Goal: Task Accomplishment & Management: Manage account settings

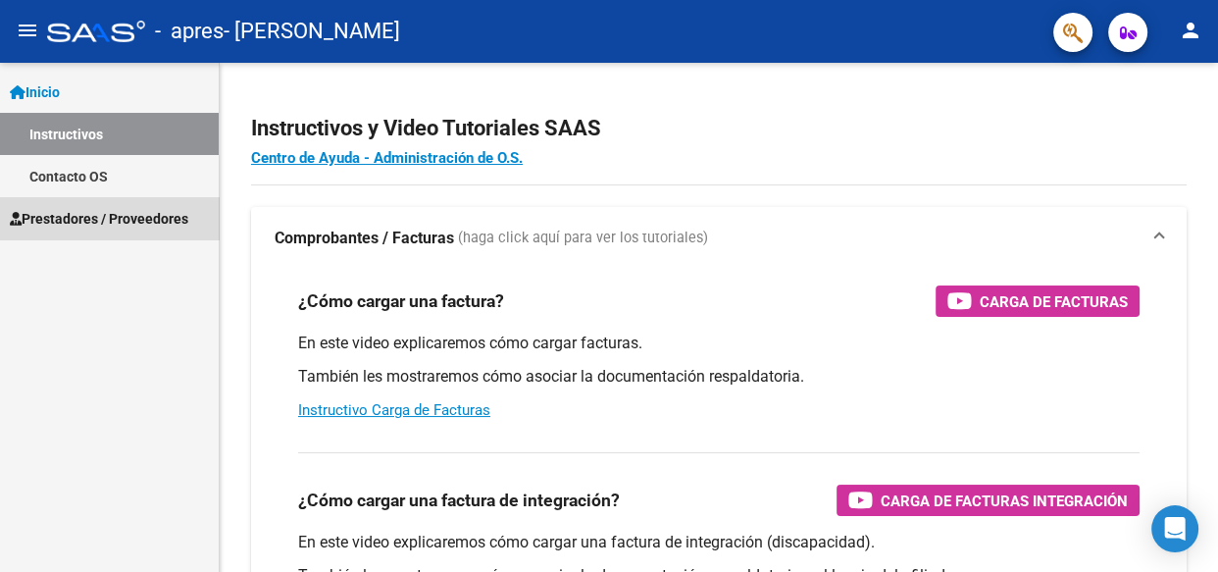
click at [145, 211] on span "Prestadores / Proveedores" at bounding box center [99, 219] width 178 height 22
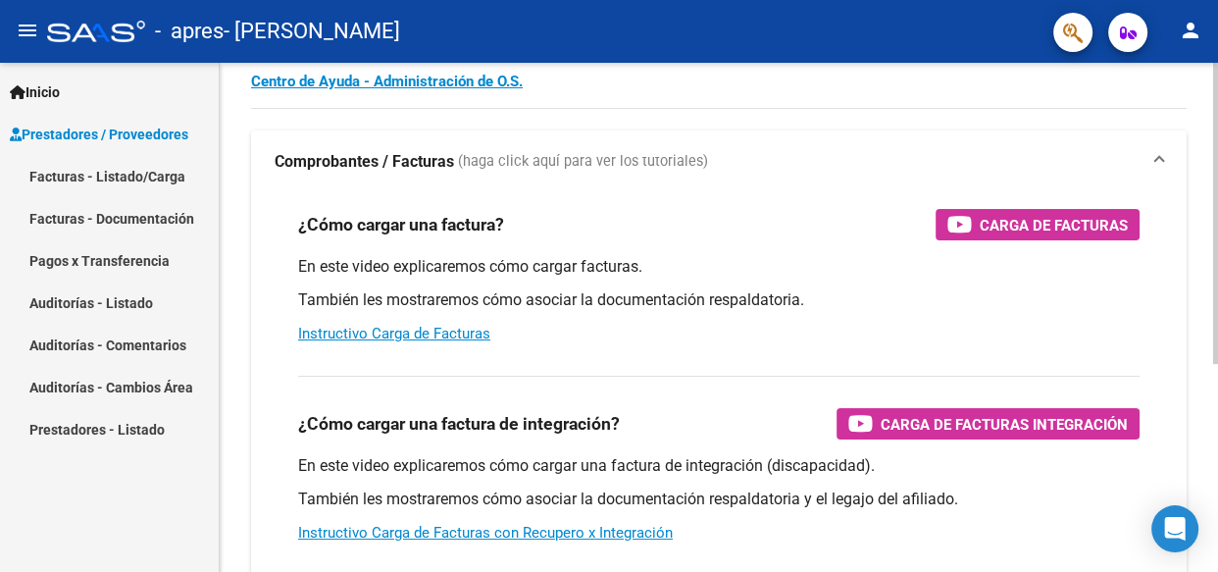
scroll to position [78, 0]
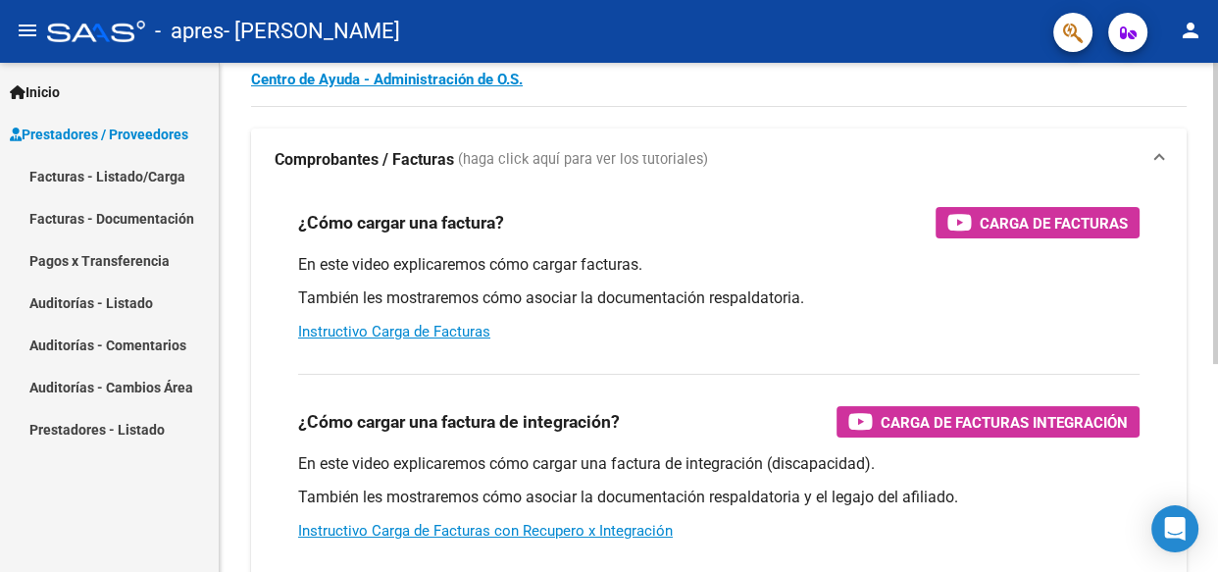
click at [1216, 179] on div at bounding box center [1215, 259] width 5 height 301
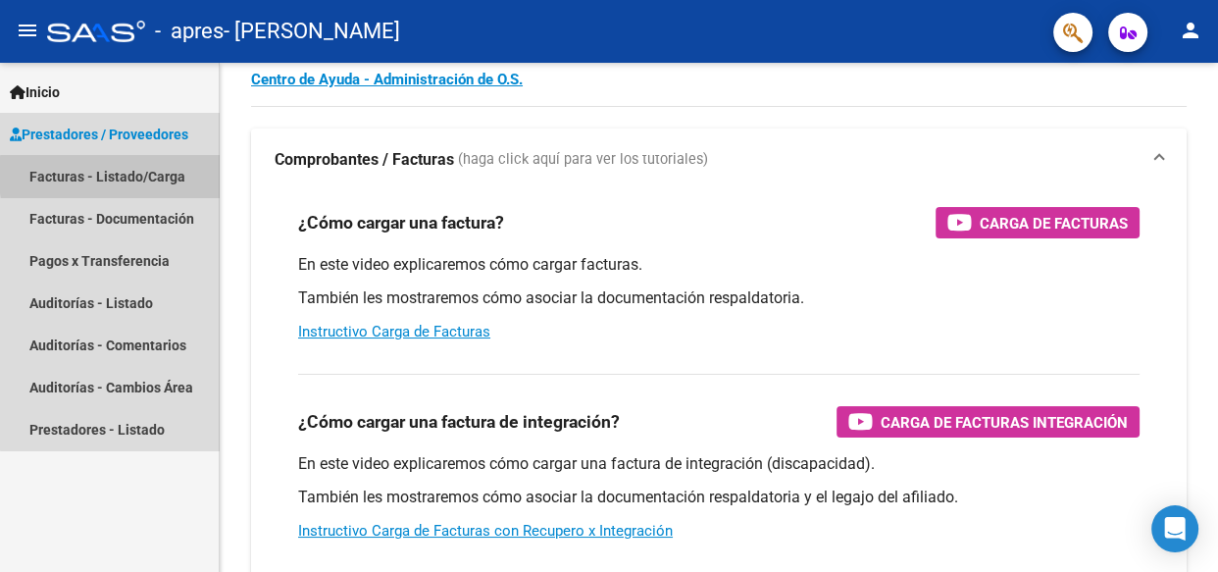
click at [175, 175] on link "Facturas - Listado/Carga" at bounding box center [109, 176] width 219 height 42
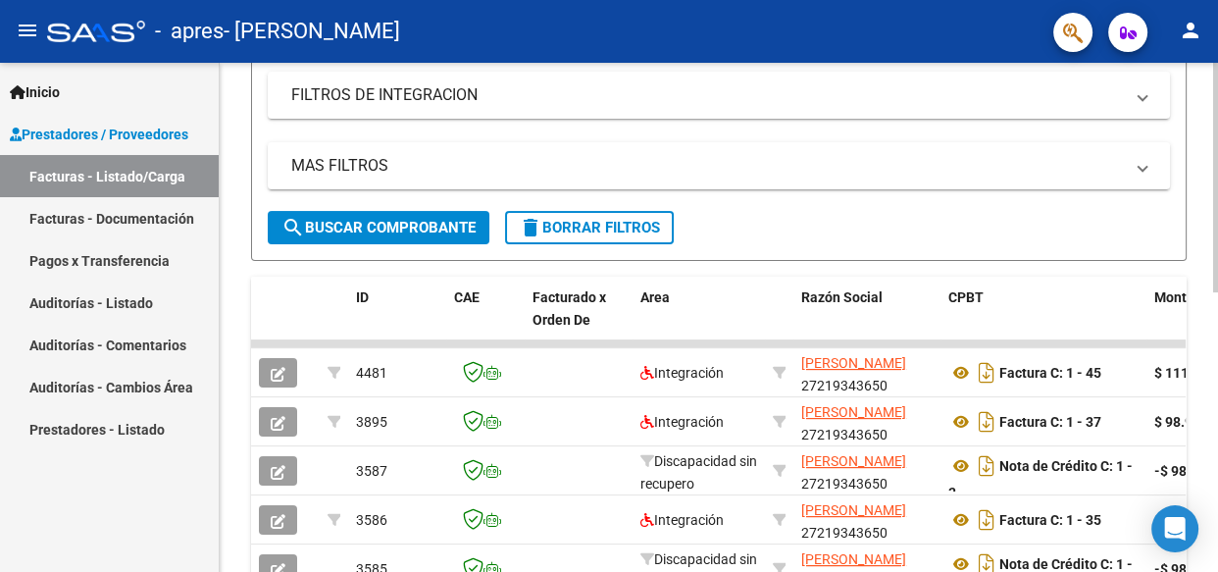
scroll to position [325, 0]
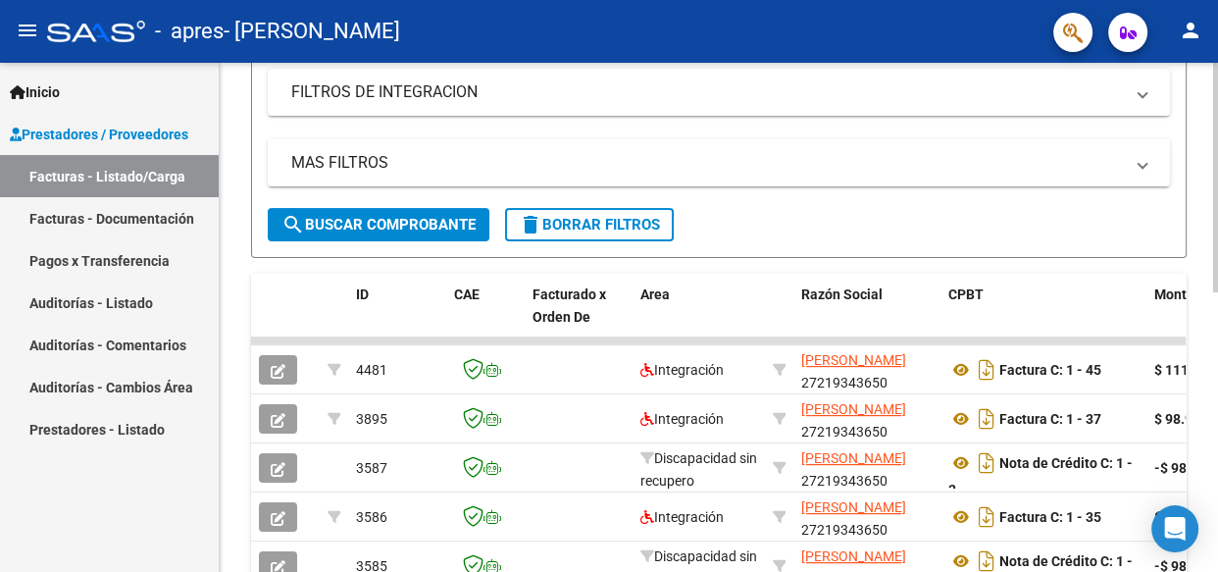
click at [1216, 253] on div at bounding box center [1215, 326] width 5 height 229
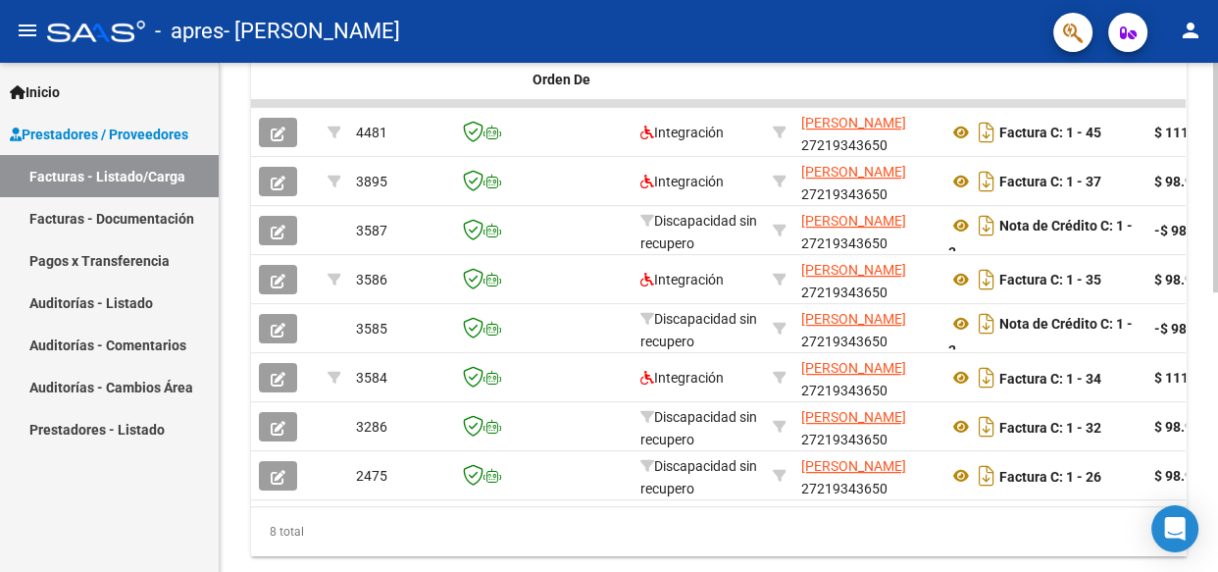
scroll to position [564, 0]
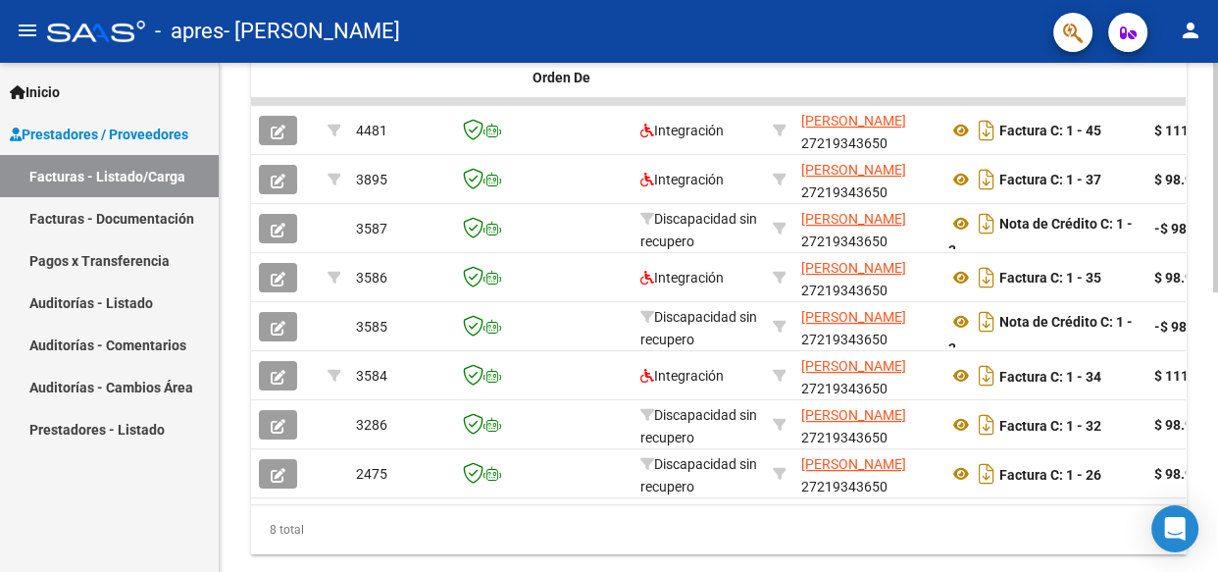
click at [1216, 360] on div at bounding box center [1215, 436] width 5 height 229
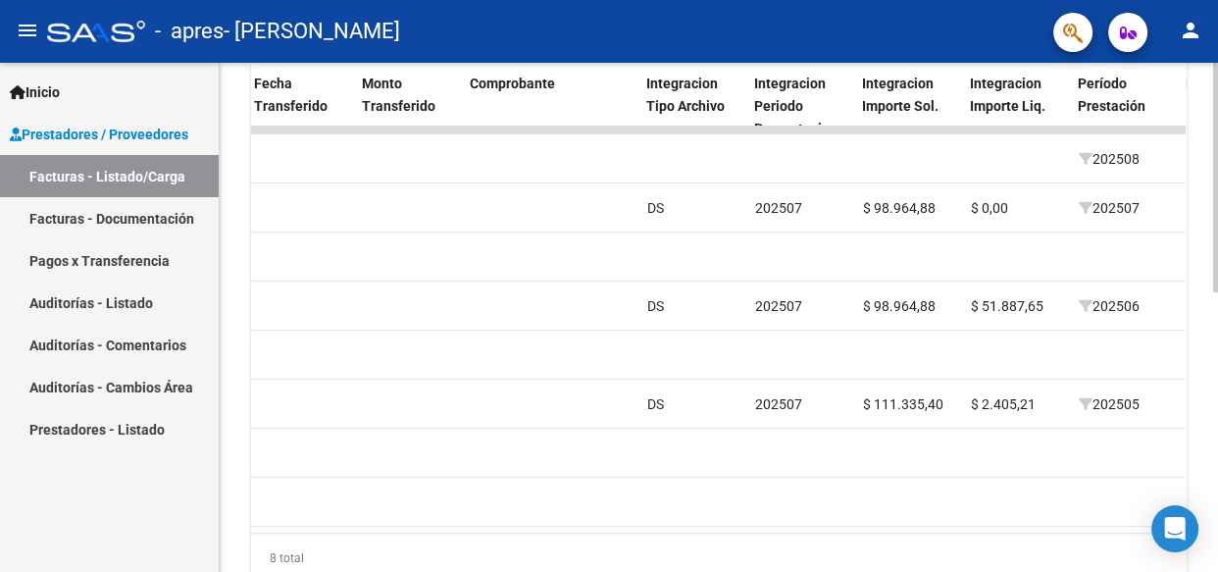
scroll to position [533, 0]
click at [1216, 364] on div at bounding box center [1215, 422] width 5 height 229
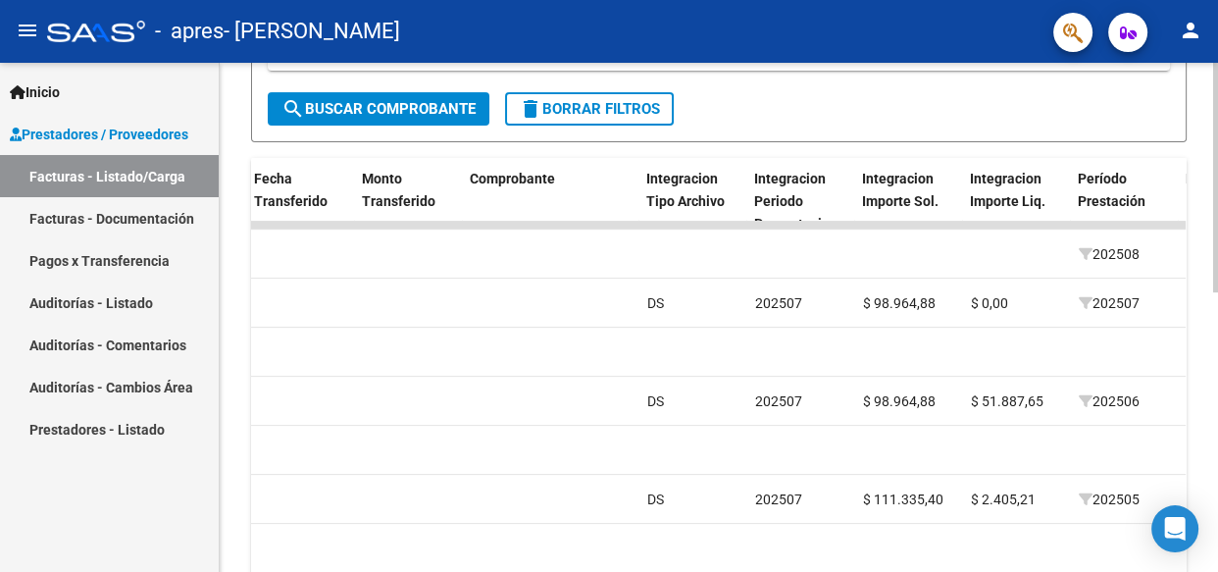
scroll to position [441, 0]
click at [1214, 352] on div at bounding box center [1215, 380] width 5 height 229
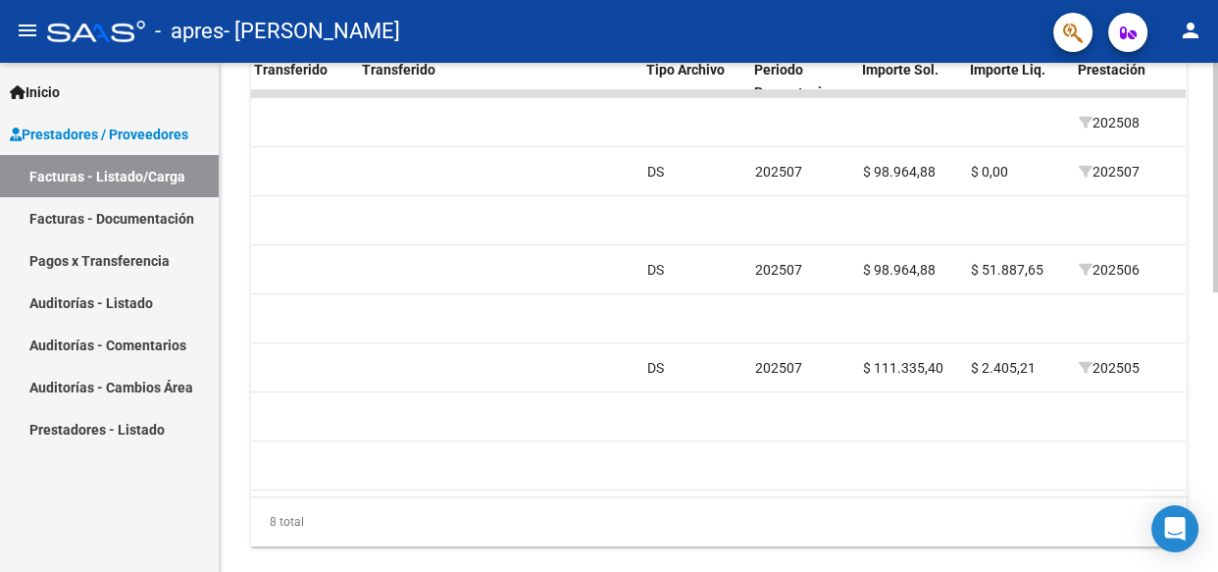
scroll to position [581, 0]
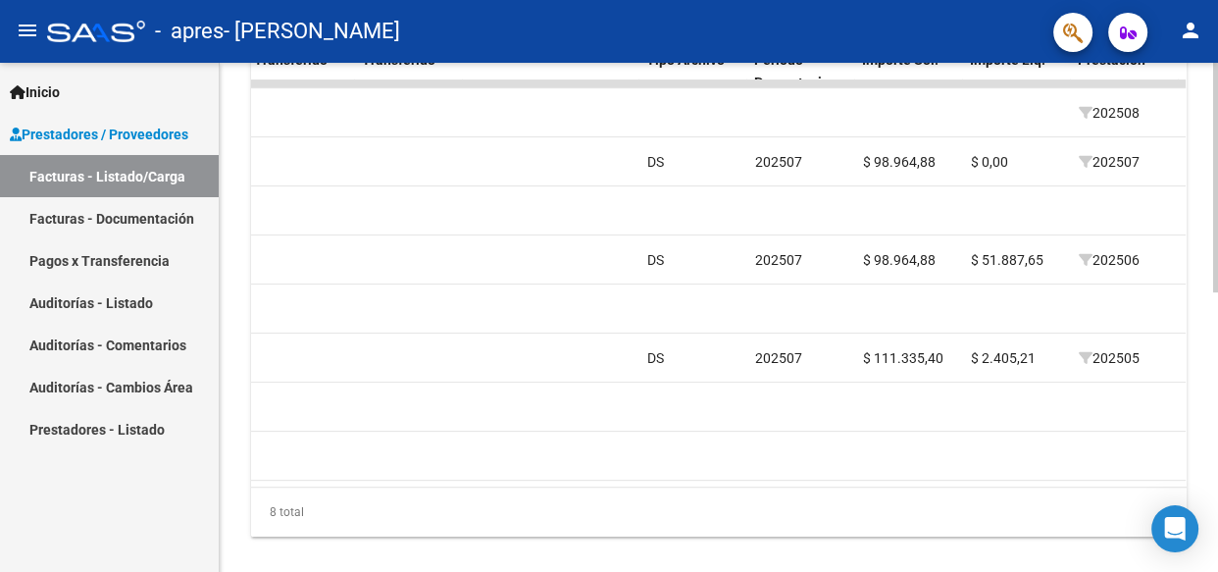
click at [1216, 357] on div at bounding box center [1215, 443] width 5 height 229
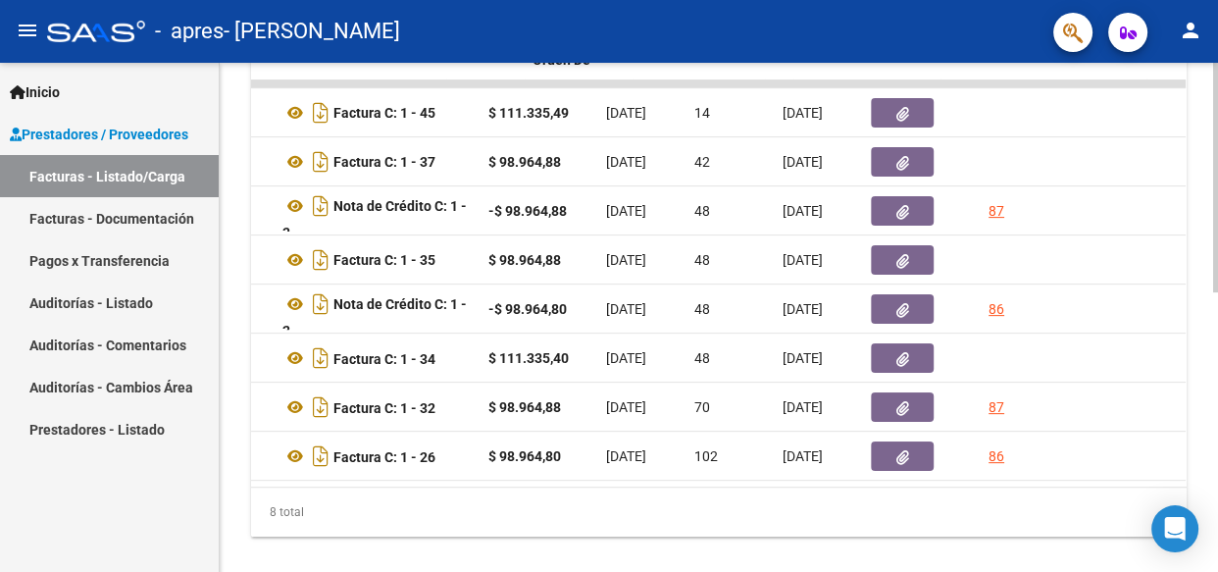
scroll to position [0, 0]
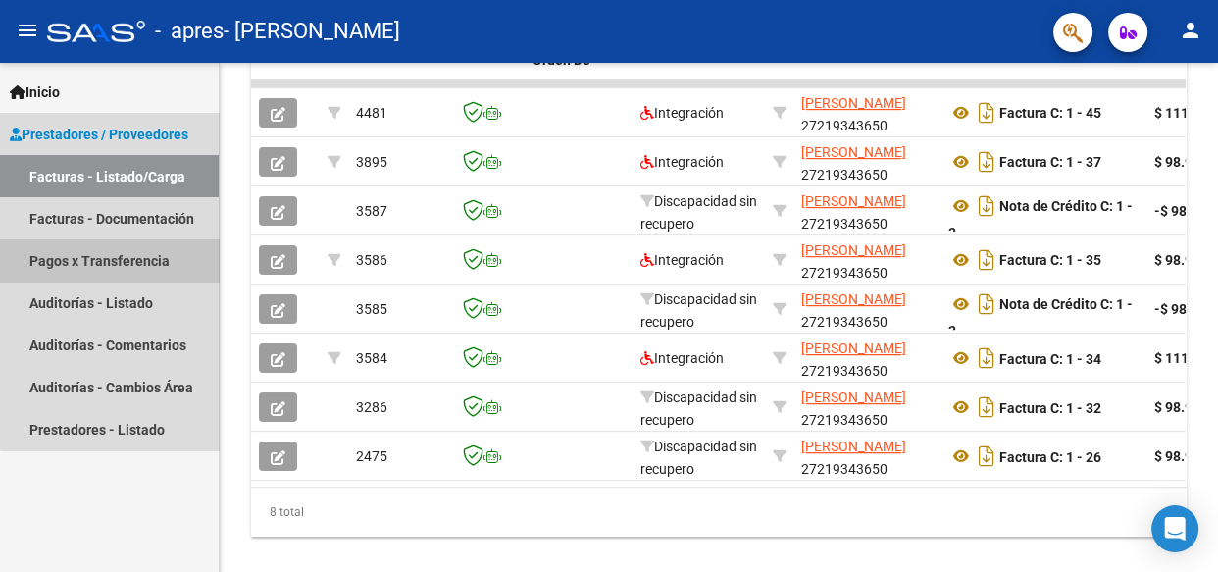
click at [162, 257] on link "Pagos x Transferencia" at bounding box center [109, 260] width 219 height 42
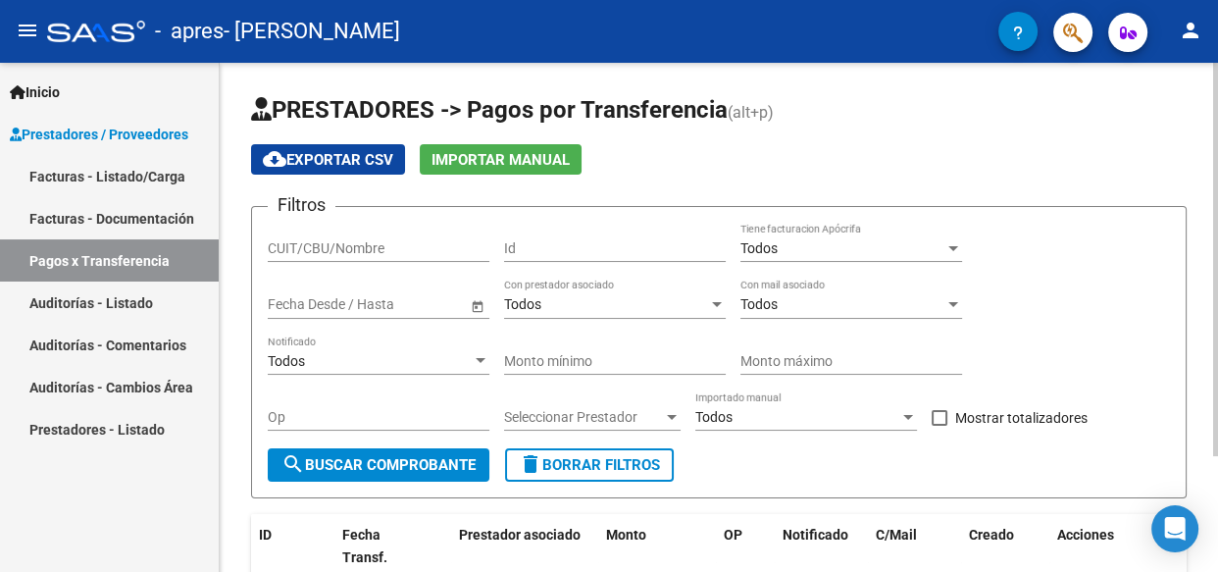
click at [1216, 40] on div "menu - apres - [PERSON_NAME] person Inicio Instructivos Contacto OS Prestadores…" at bounding box center [609, 286] width 1218 height 572
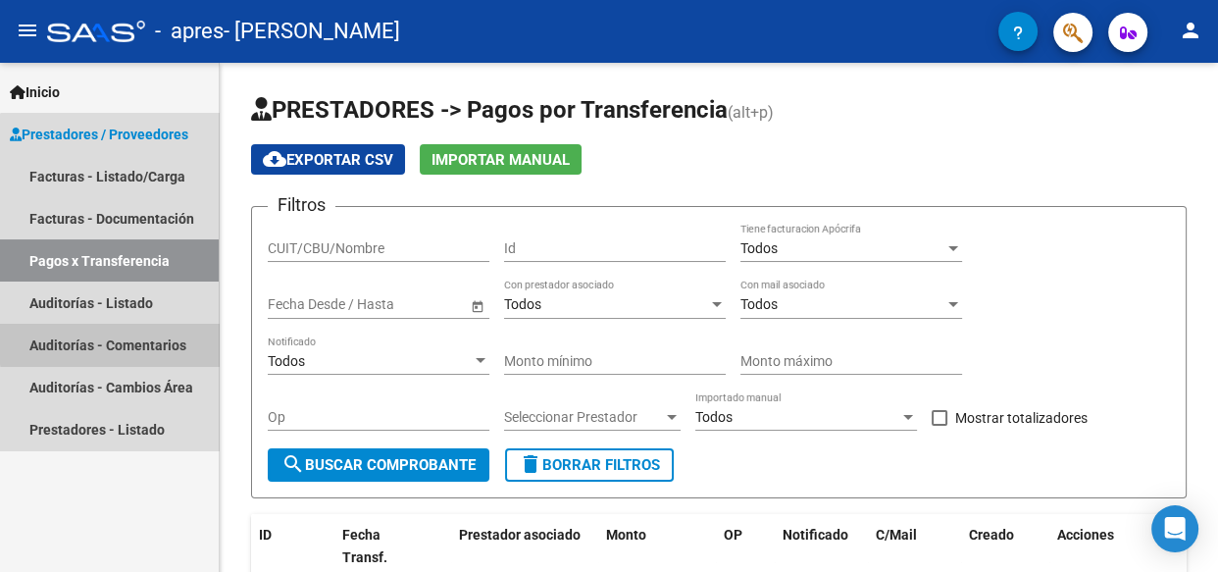
click at [177, 339] on link "Auditorías - Comentarios" at bounding box center [109, 345] width 219 height 42
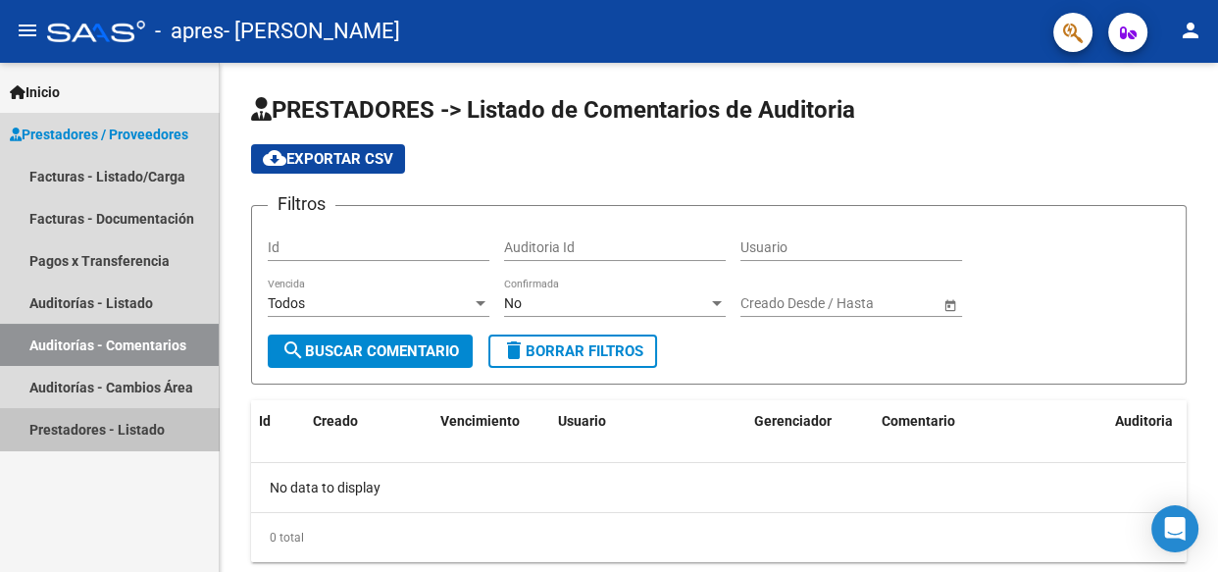
click at [153, 430] on link "Prestadores - Listado" at bounding box center [109, 429] width 219 height 42
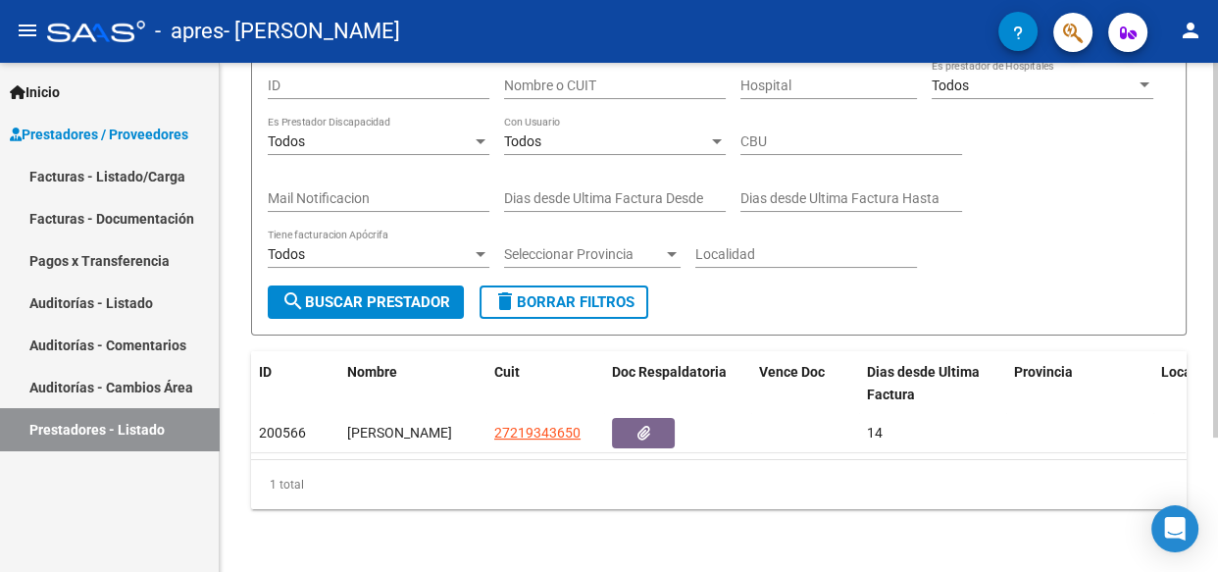
scroll to position [182, 0]
click at [1216, 415] on div at bounding box center [1215, 384] width 5 height 375
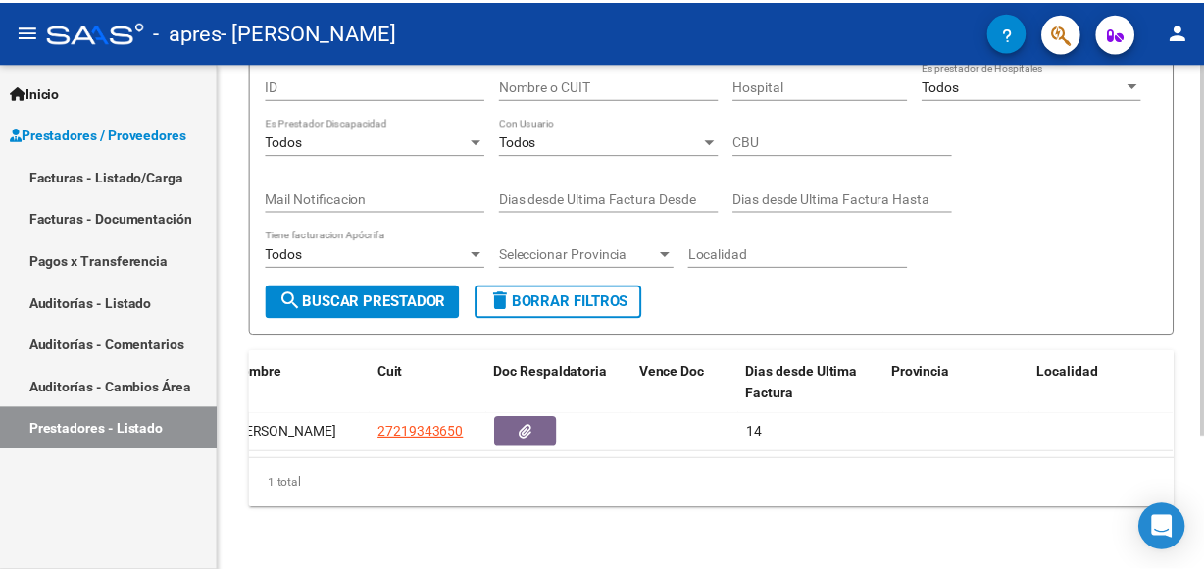
scroll to position [0, 223]
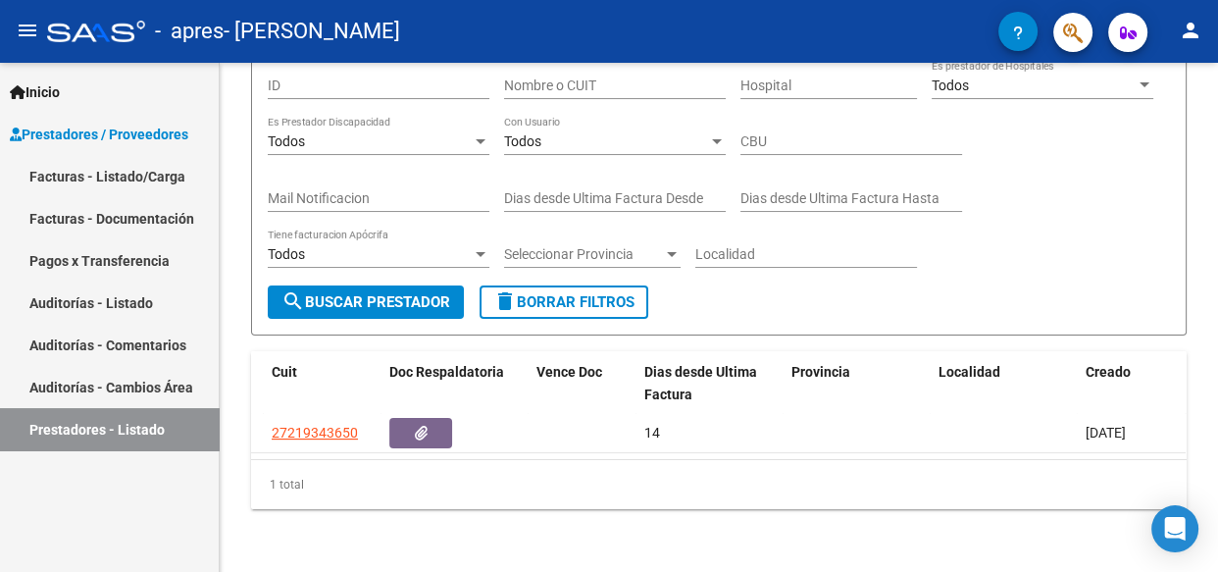
click at [1180, 33] on mat-icon "person" at bounding box center [1191, 31] width 24 height 24
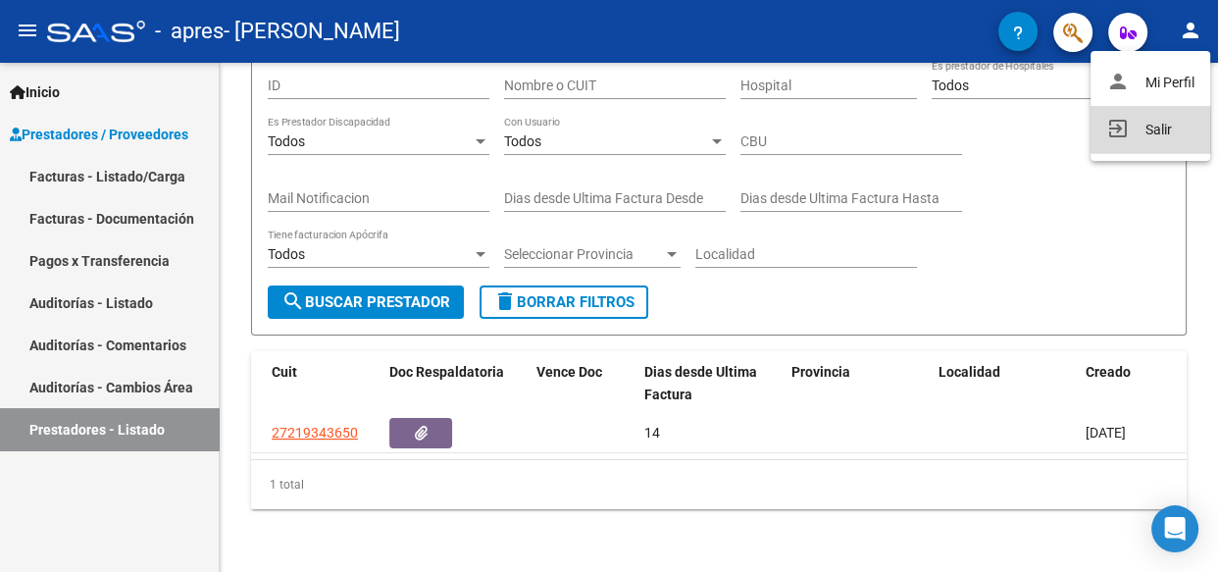
click at [1163, 126] on button "exit_to_app Salir" at bounding box center [1150, 129] width 120 height 47
